Goal: Information Seeking & Learning: Learn about a topic

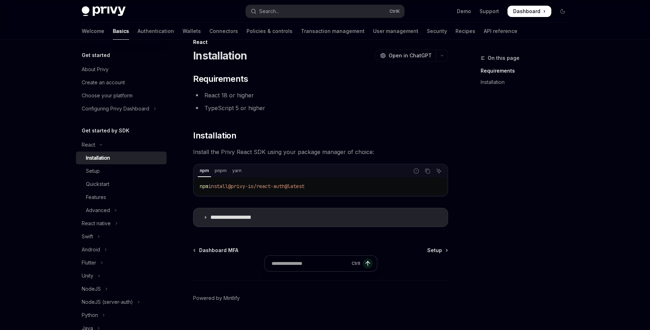
scroll to position [27, 0]
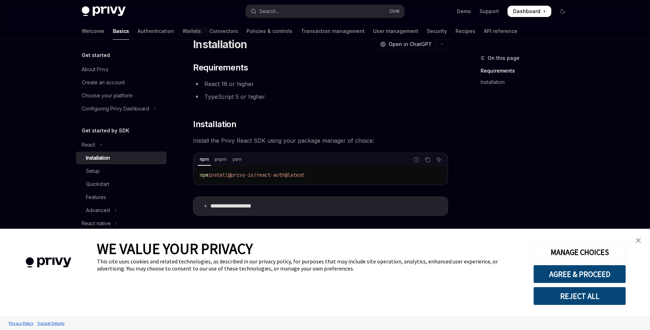
click at [641, 240] on img "close banner" at bounding box center [638, 240] width 5 height 5
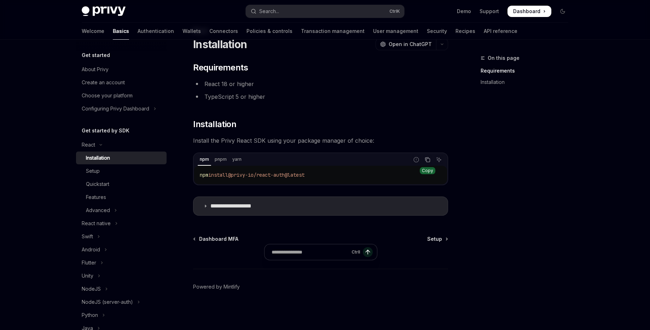
click at [430, 159] on icon "Copy the contents from the code block" at bounding box center [429, 161] width 4 height 4
click at [92, 169] on div "Setup" at bounding box center [93, 171] width 14 height 8
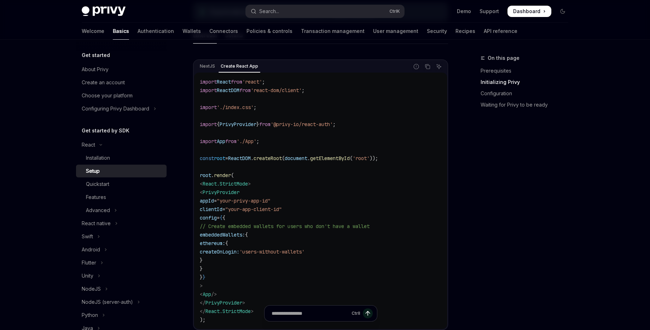
scroll to position [147, 0]
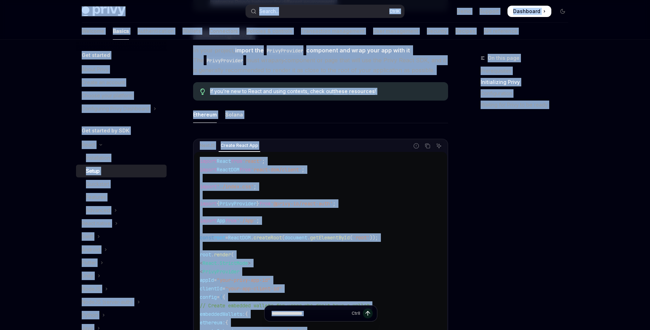
click at [467, 150] on div "On this page Prerequisites Initializing Privy Configuration Waiting for Privy t…" at bounding box center [521, 192] width 108 height 276
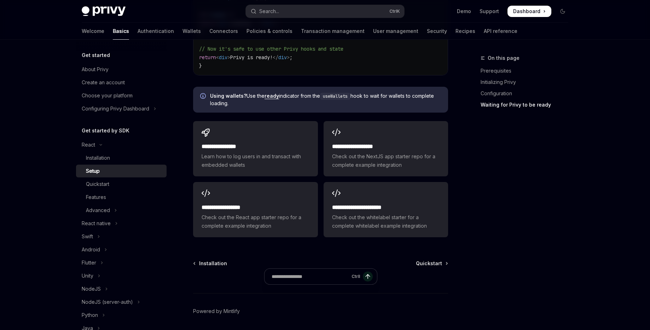
scroll to position [954, 0]
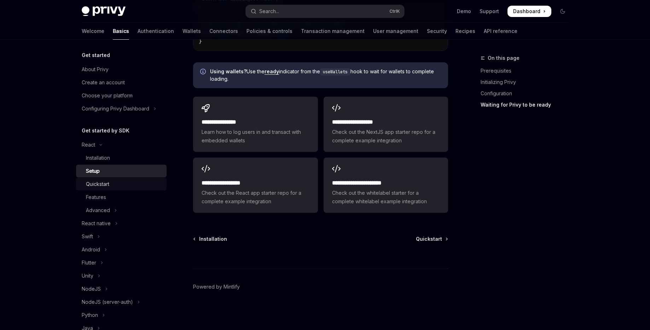
click at [99, 186] on div "Quickstart" at bounding box center [97, 184] width 23 height 8
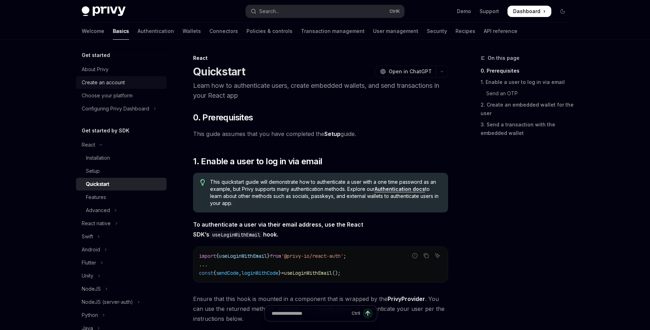
click at [115, 86] on div "Create an account" at bounding box center [103, 82] width 43 height 8
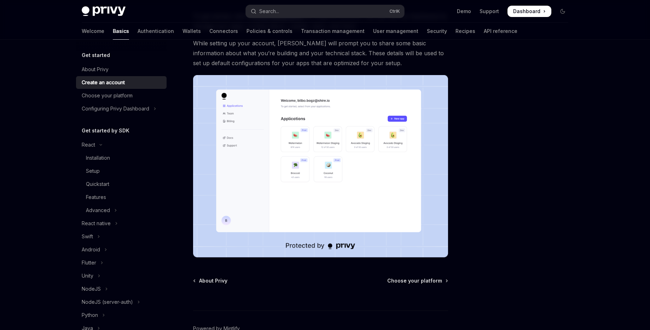
scroll to position [35, 0]
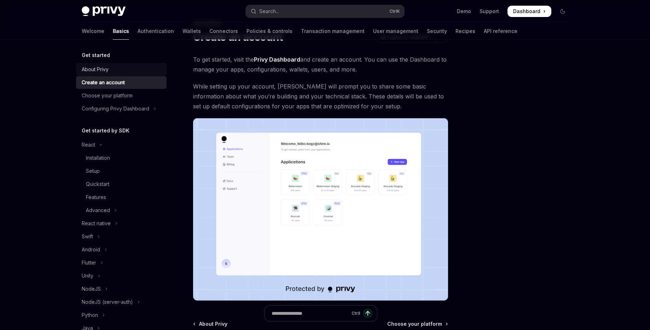
click at [96, 73] on div "About Privy" at bounding box center [95, 69] width 27 height 8
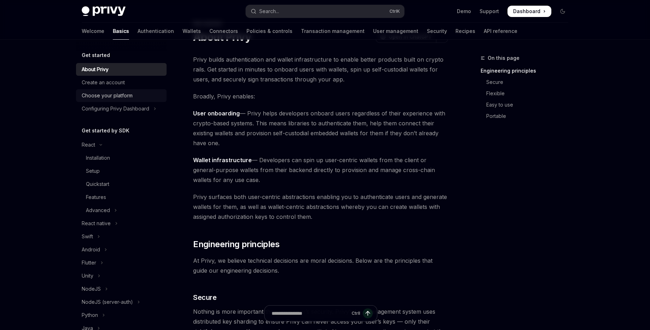
click at [101, 93] on div "Choose your platform" at bounding box center [107, 95] width 51 height 8
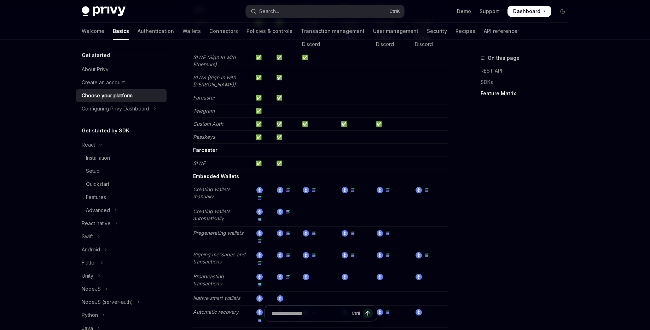
scroll to position [927, 0]
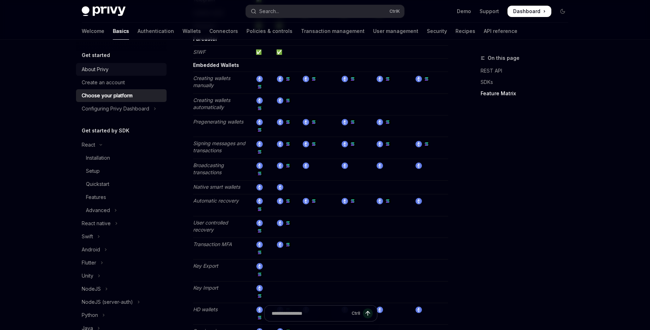
click at [86, 66] on div "About Privy" at bounding box center [95, 69] width 27 height 8
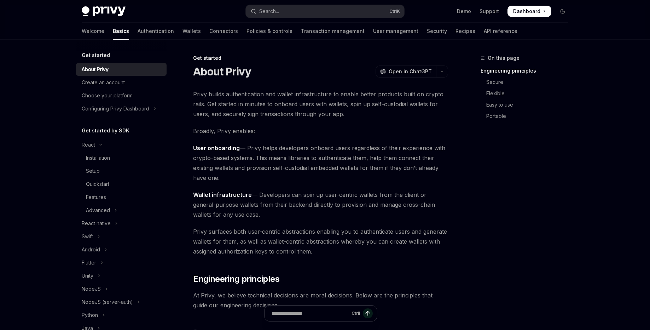
type textarea "*"
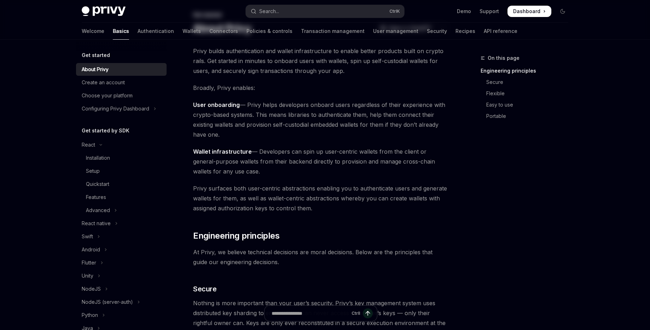
scroll to position [6, 0]
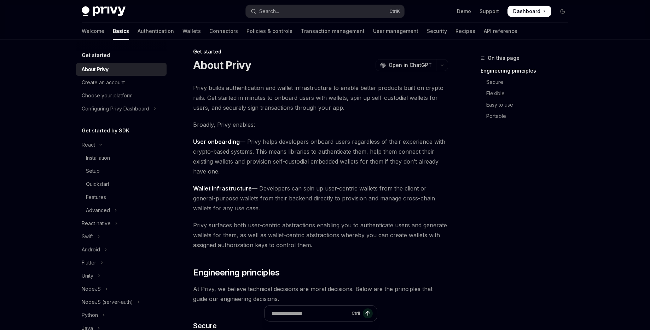
click at [541, 10] on span at bounding box center [530, 11] width 44 height 11
